Goal: Book appointment/travel/reservation

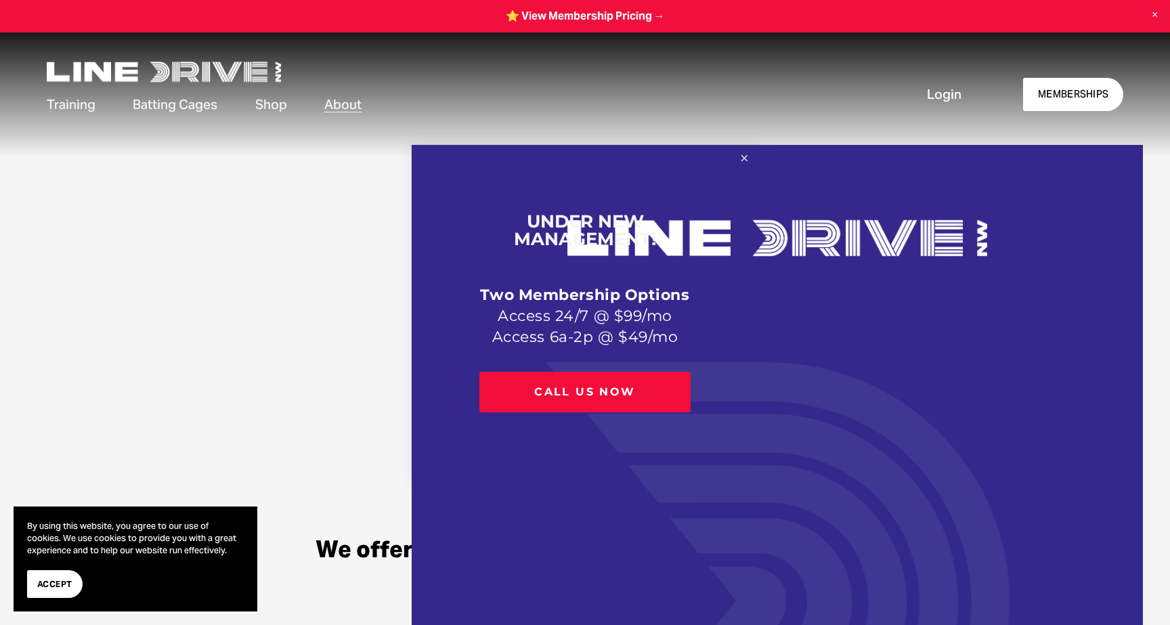
click at [742, 163] on link "Close" at bounding box center [744, 159] width 24 height 24
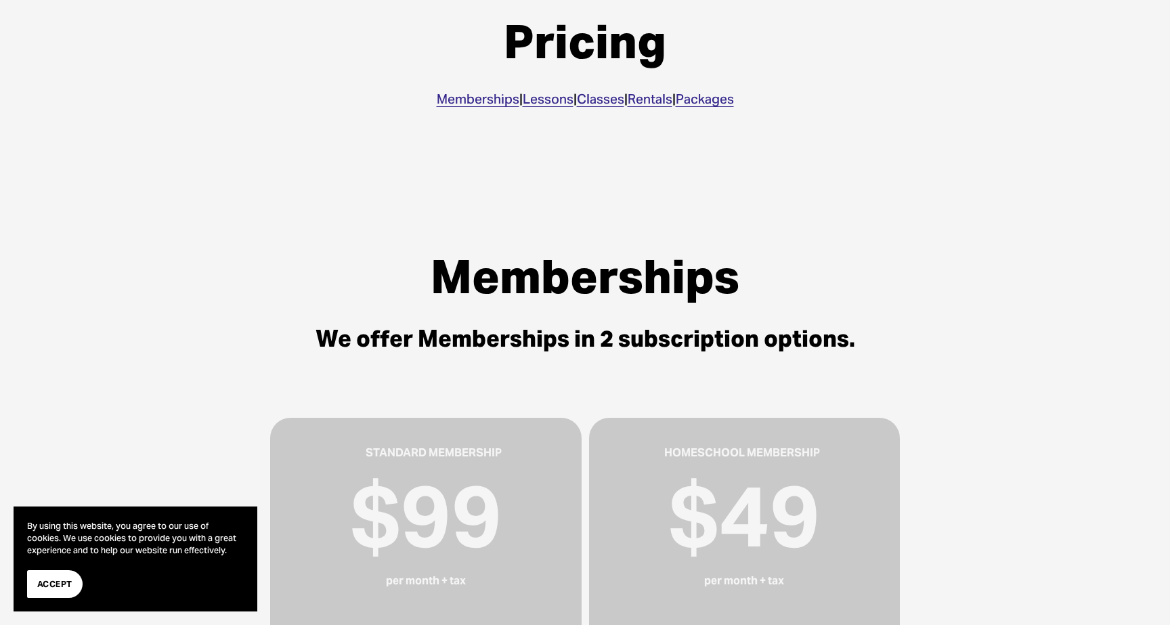
scroll to position [215, 0]
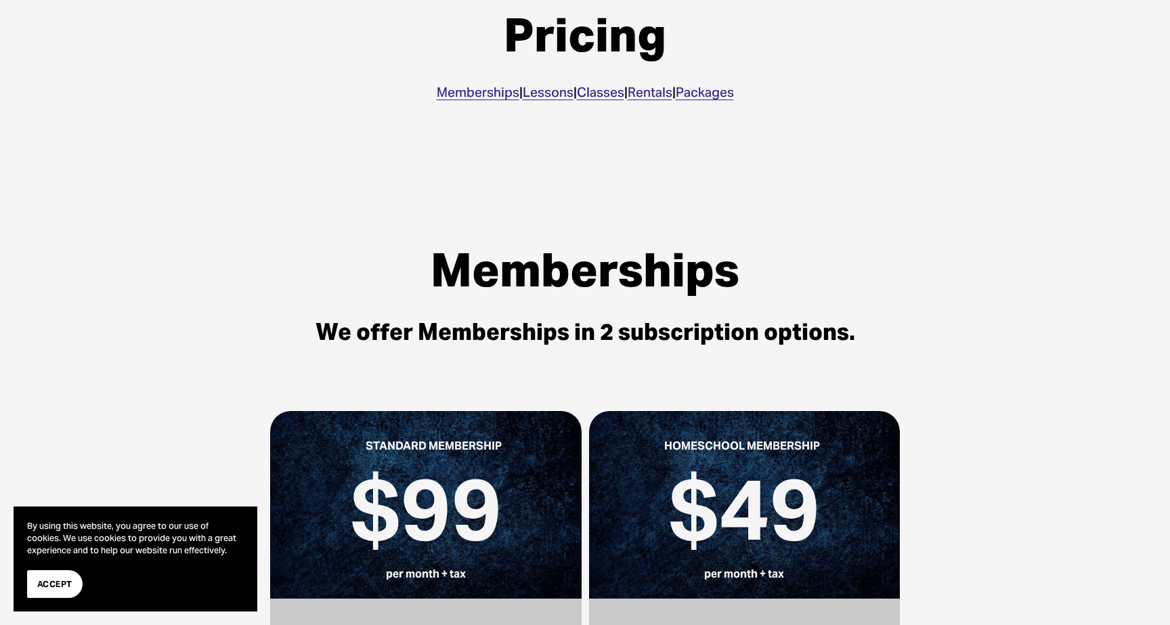
click at [664, 96] on link "Rentals" at bounding box center [649, 92] width 45 height 16
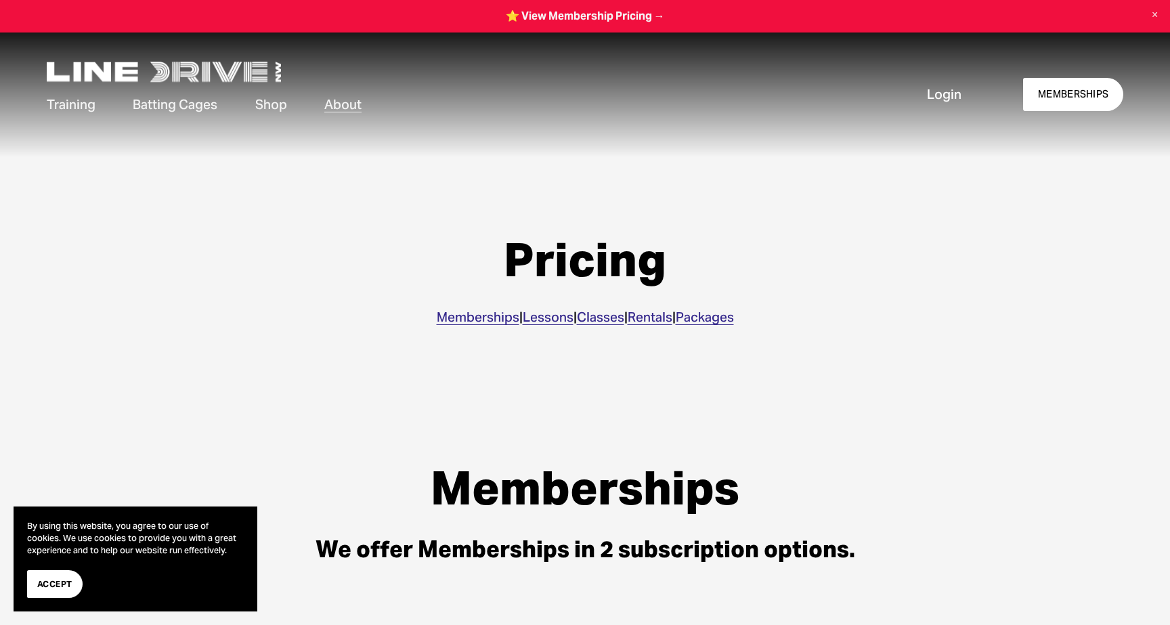
click at [141, 66] on img at bounding box center [164, 72] width 234 height 20
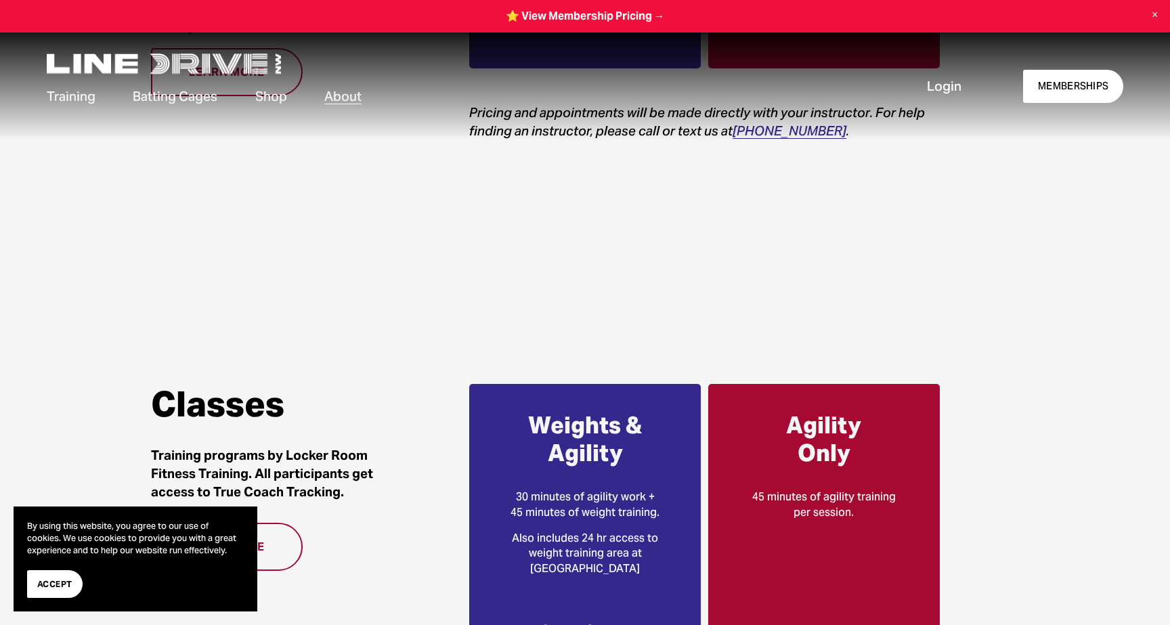
scroll to position [1698, 0]
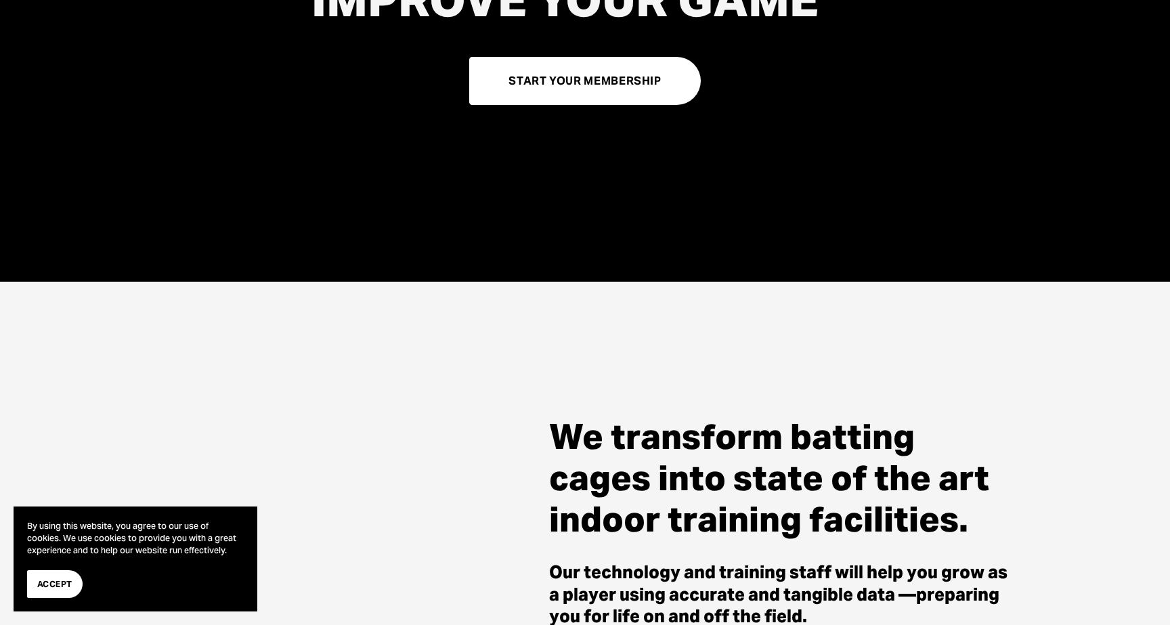
scroll to position [363, 0]
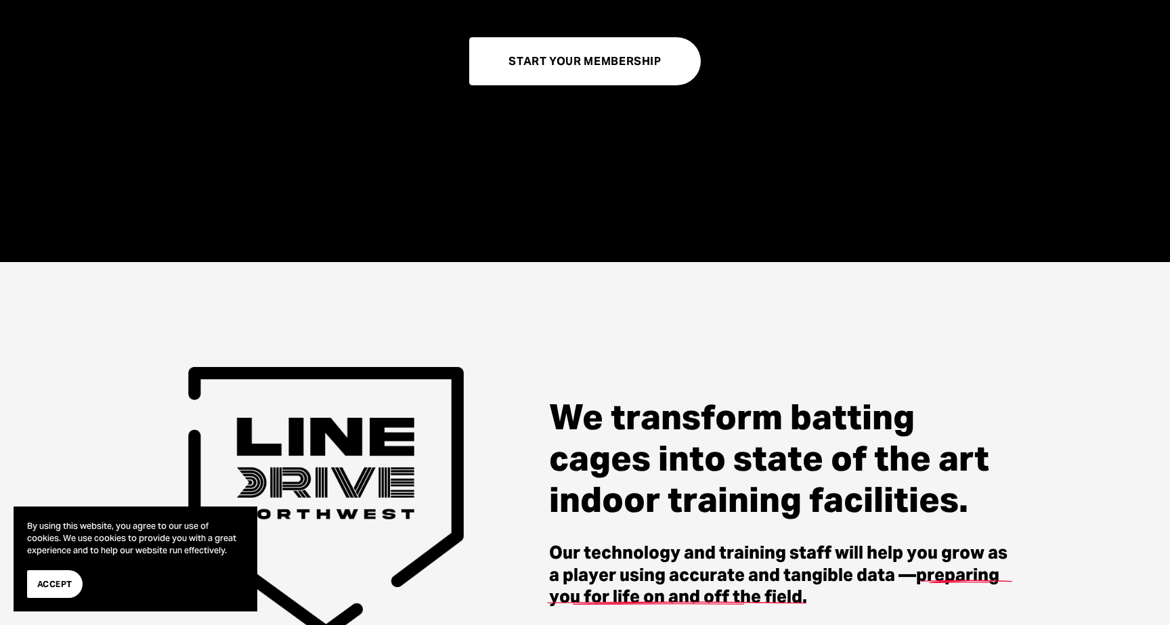
click at [66, 585] on span "Accept" at bounding box center [54, 583] width 35 height 13
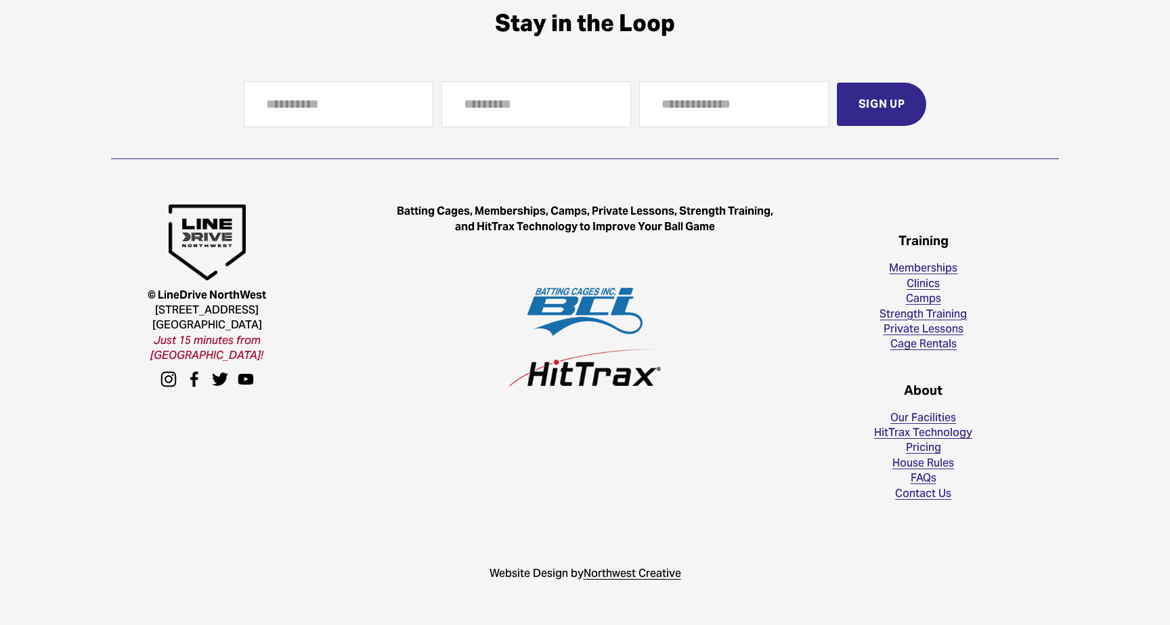
scroll to position [3922, 0]
click at [920, 346] on link "Cage Rentals" at bounding box center [923, 343] width 66 height 15
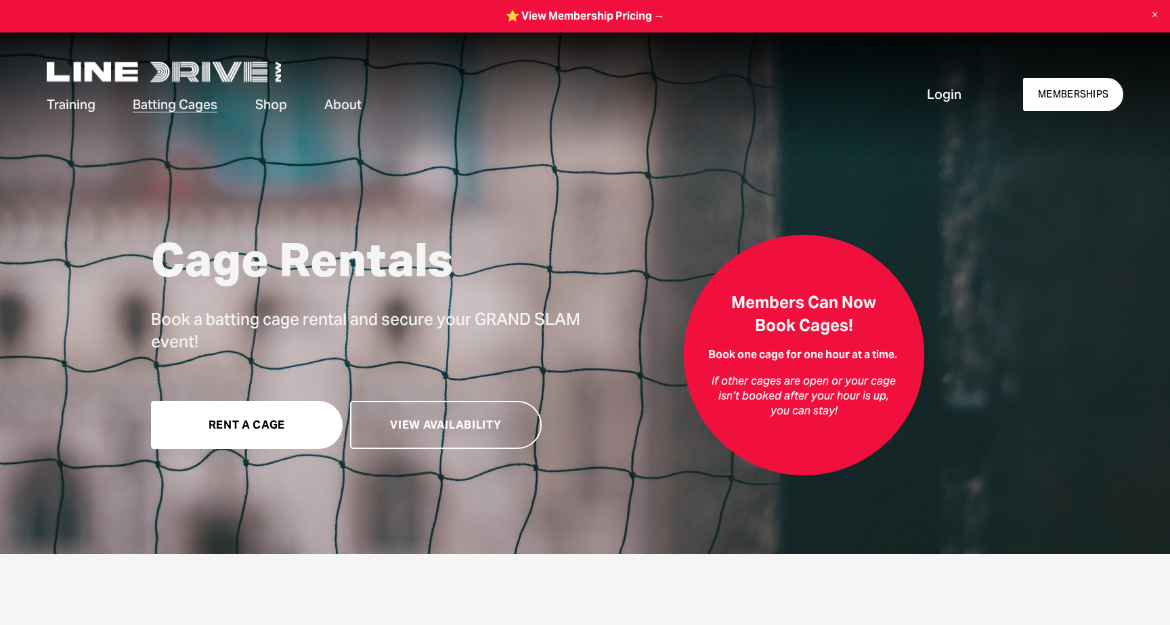
click at [401, 432] on link "View Availability" at bounding box center [446, 425] width 192 height 48
click at [248, 427] on link "Rent a Cage" at bounding box center [247, 425] width 192 height 48
